Goal: Navigation & Orientation: Find specific page/section

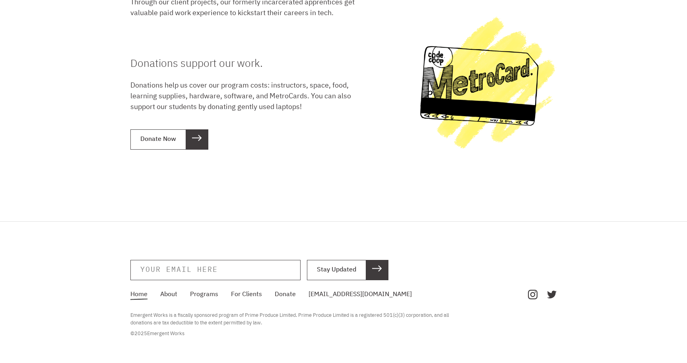
scroll to position [1146, 0]
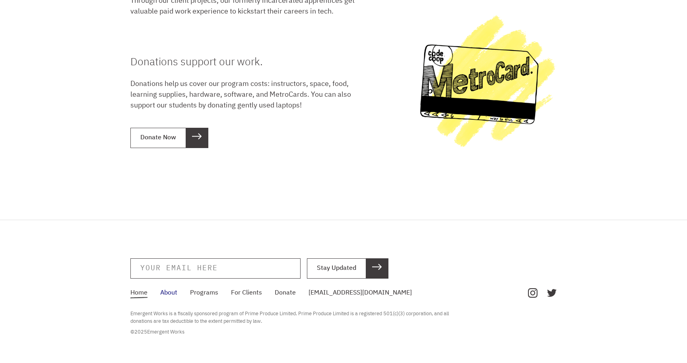
click at [173, 288] on link "About" at bounding box center [168, 292] width 17 height 8
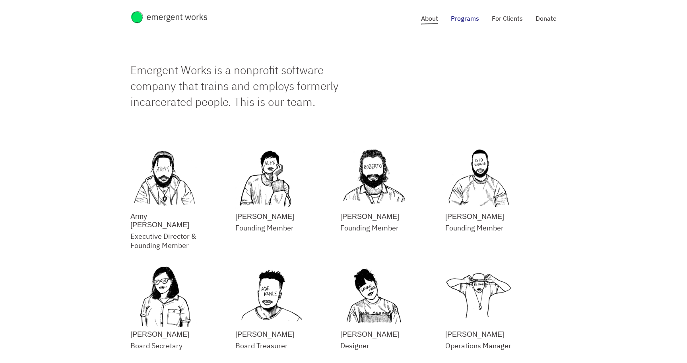
click at [464, 21] on link "Programs" at bounding box center [465, 18] width 28 height 8
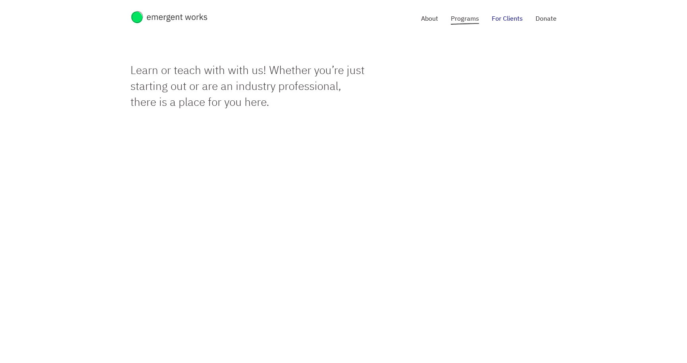
click at [513, 22] on link "For Clients" at bounding box center [507, 18] width 31 height 8
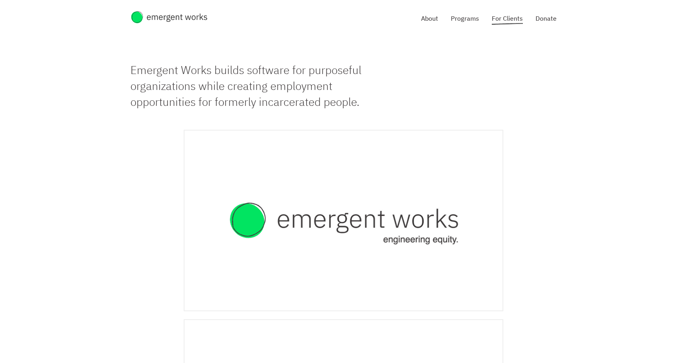
click at [432, 24] on nav "About Programs For Clients Donate" at bounding box center [489, 18] width 136 height 17
click at [435, 18] on link "About" at bounding box center [429, 18] width 17 height 8
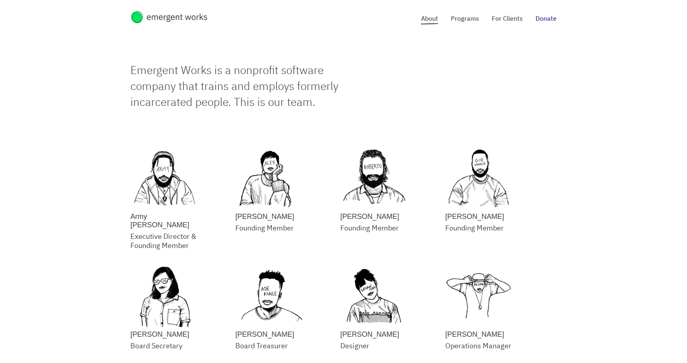
click at [544, 17] on link "Donate" at bounding box center [546, 18] width 21 height 8
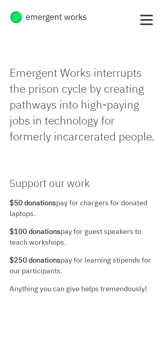
click at [145, 22] on button "button" at bounding box center [146, 19] width 16 height 19
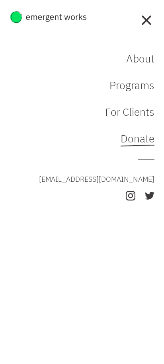
click at [146, 21] on button "button" at bounding box center [146, 19] width 16 height 19
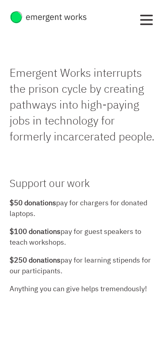
click at [147, 16] on button "button" at bounding box center [146, 19] width 16 height 19
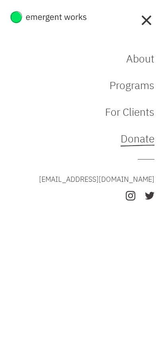
click at [146, 16] on button "button" at bounding box center [146, 19] width 16 height 19
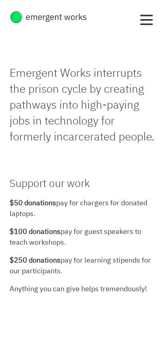
click at [151, 25] on button "button" at bounding box center [146, 19] width 16 height 19
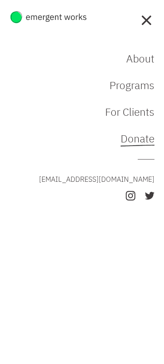
click at [151, 25] on button "button" at bounding box center [146, 19] width 16 height 19
